Goal: Navigation & Orientation: Understand site structure

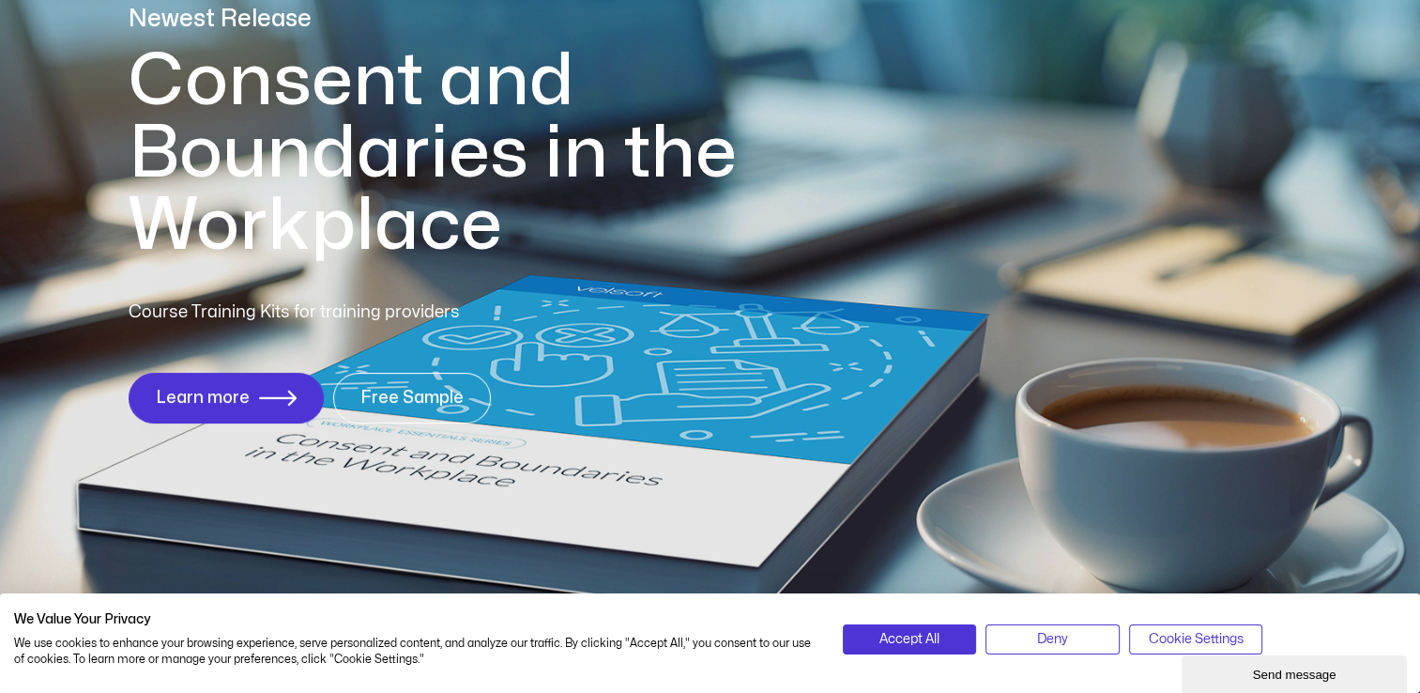
scroll to position [235, 0]
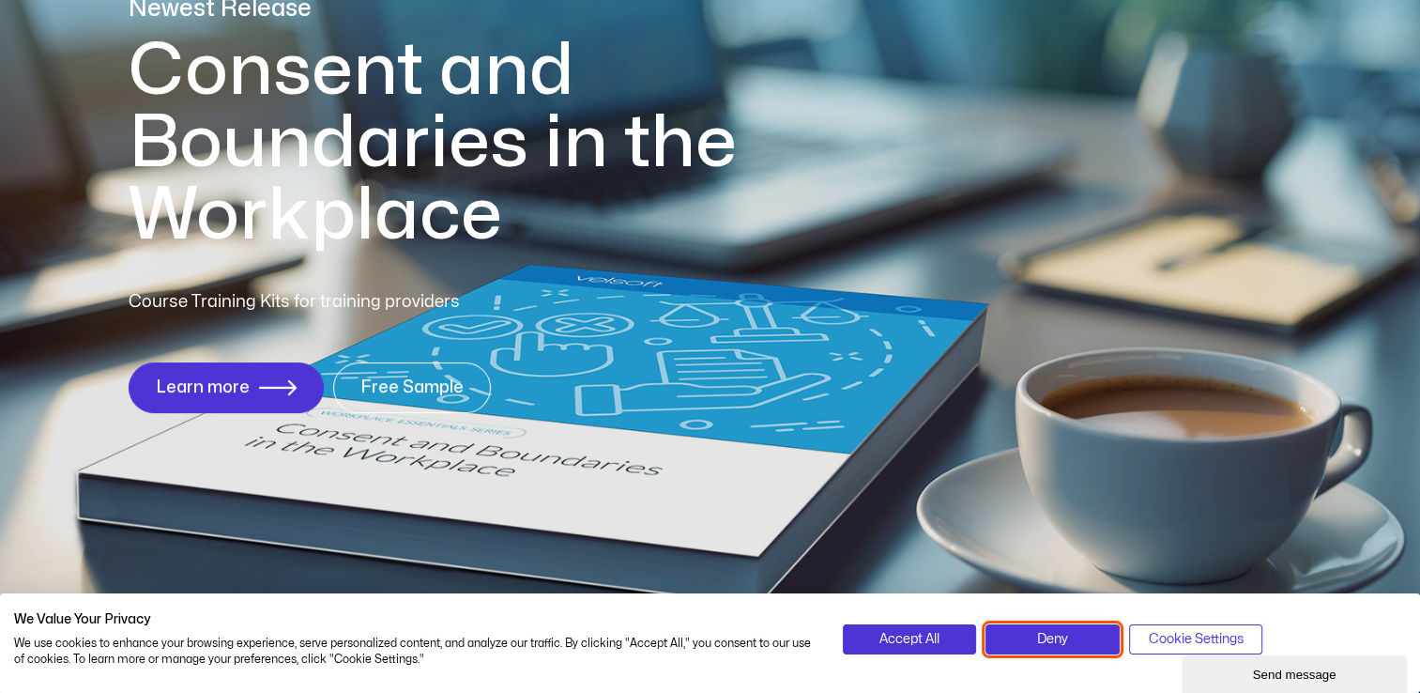
click at [1040, 640] on span "Deny" at bounding box center [1052, 639] width 31 height 21
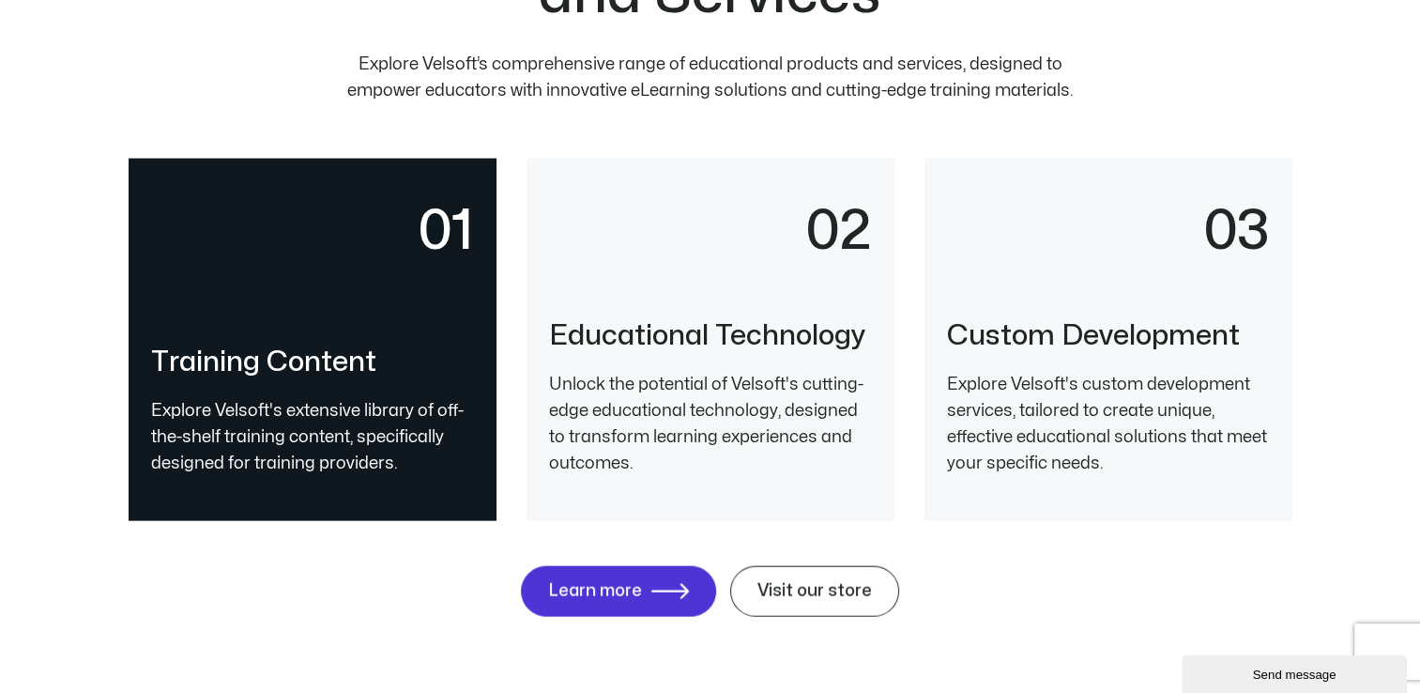
scroll to position [4028, 0]
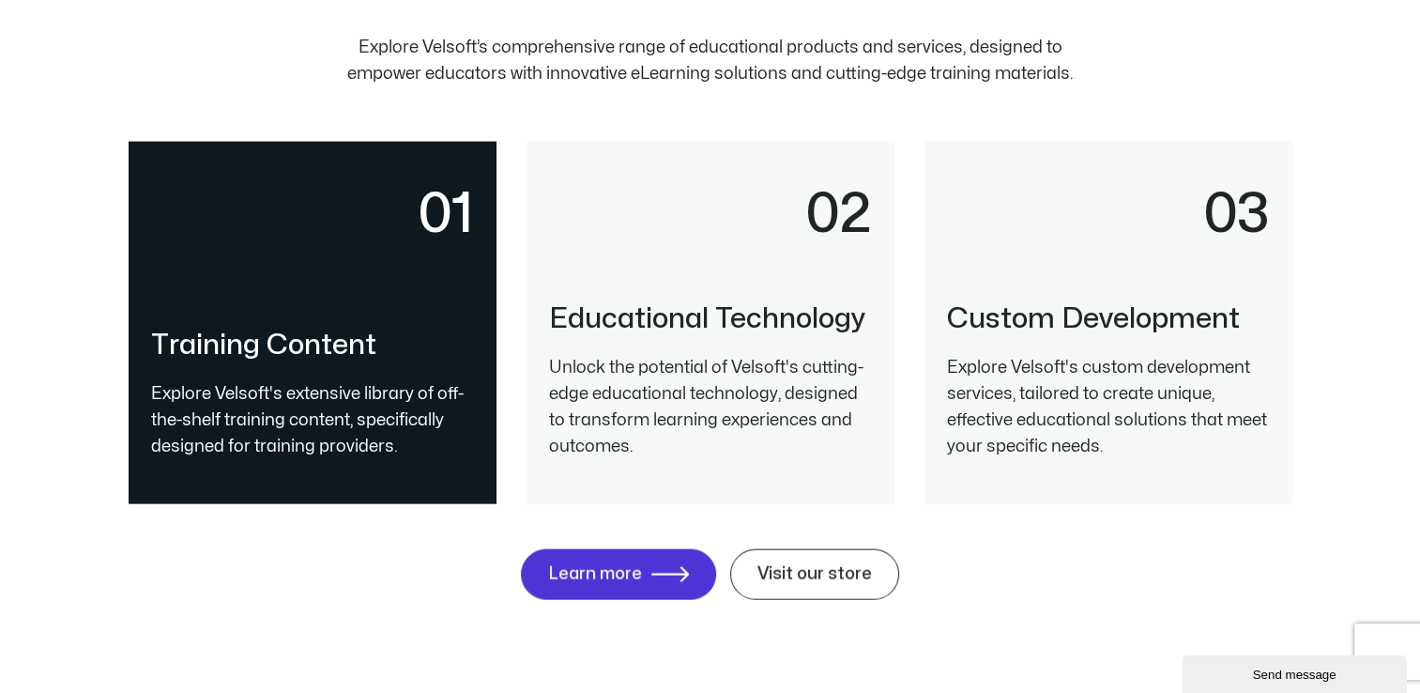
click at [661, 391] on p "Unlock the potential of Velsoft's cutting-edge educational technology, designed…" at bounding box center [710, 407] width 323 height 105
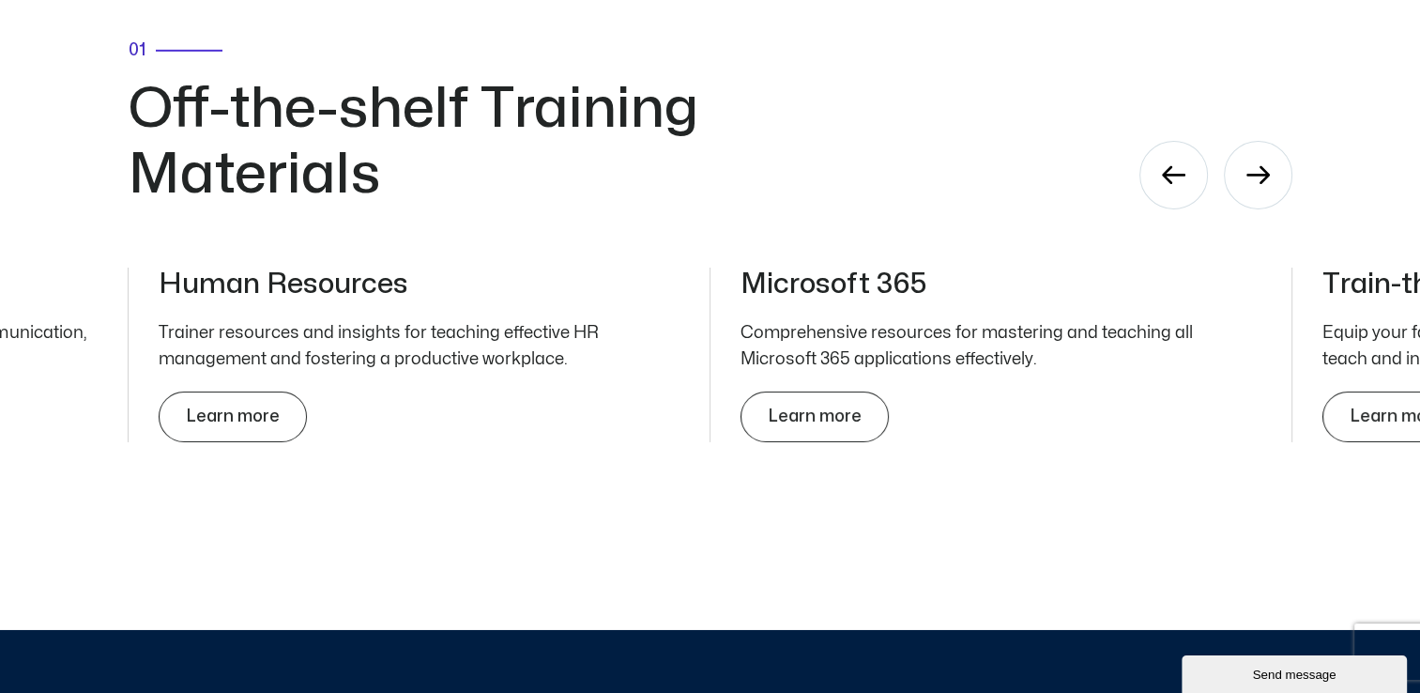
scroll to position [6128, 0]
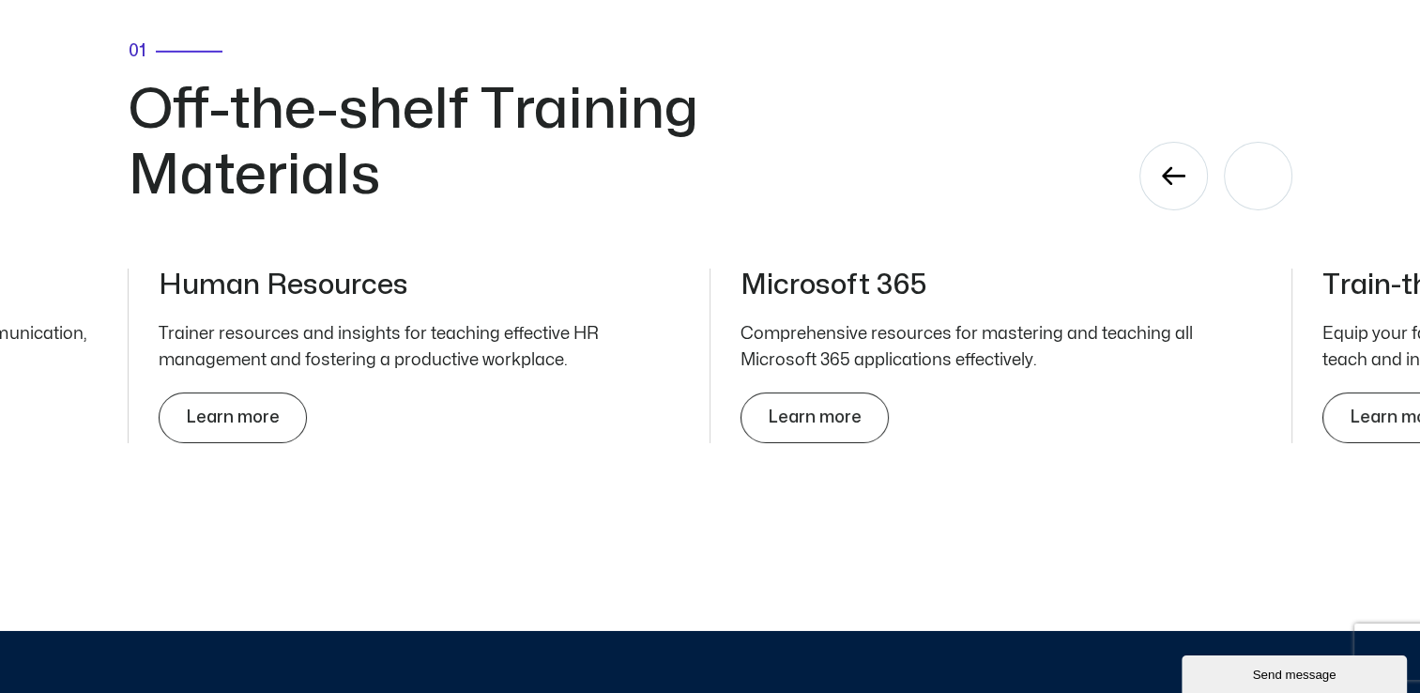
click at [1251, 192] on div "Next slide" at bounding box center [1258, 176] width 69 height 69
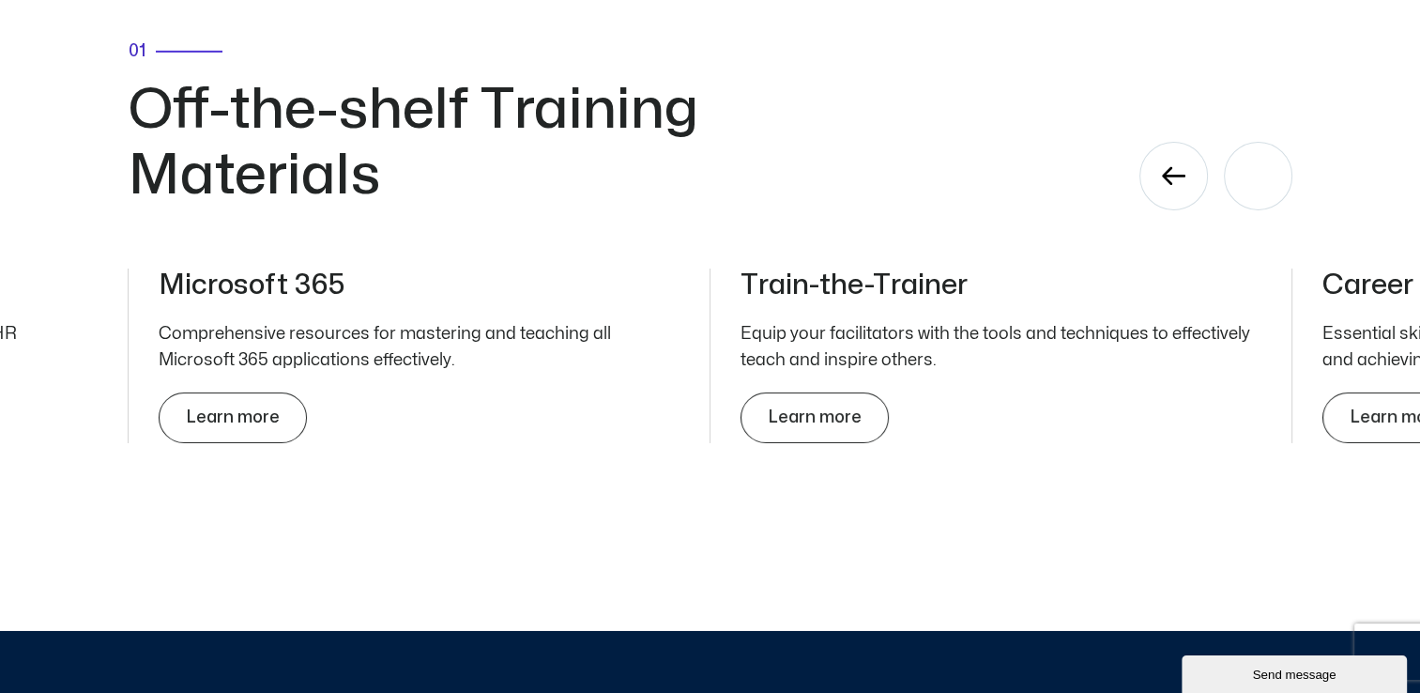
click at [1251, 192] on div "Next slide" at bounding box center [1258, 176] width 69 height 69
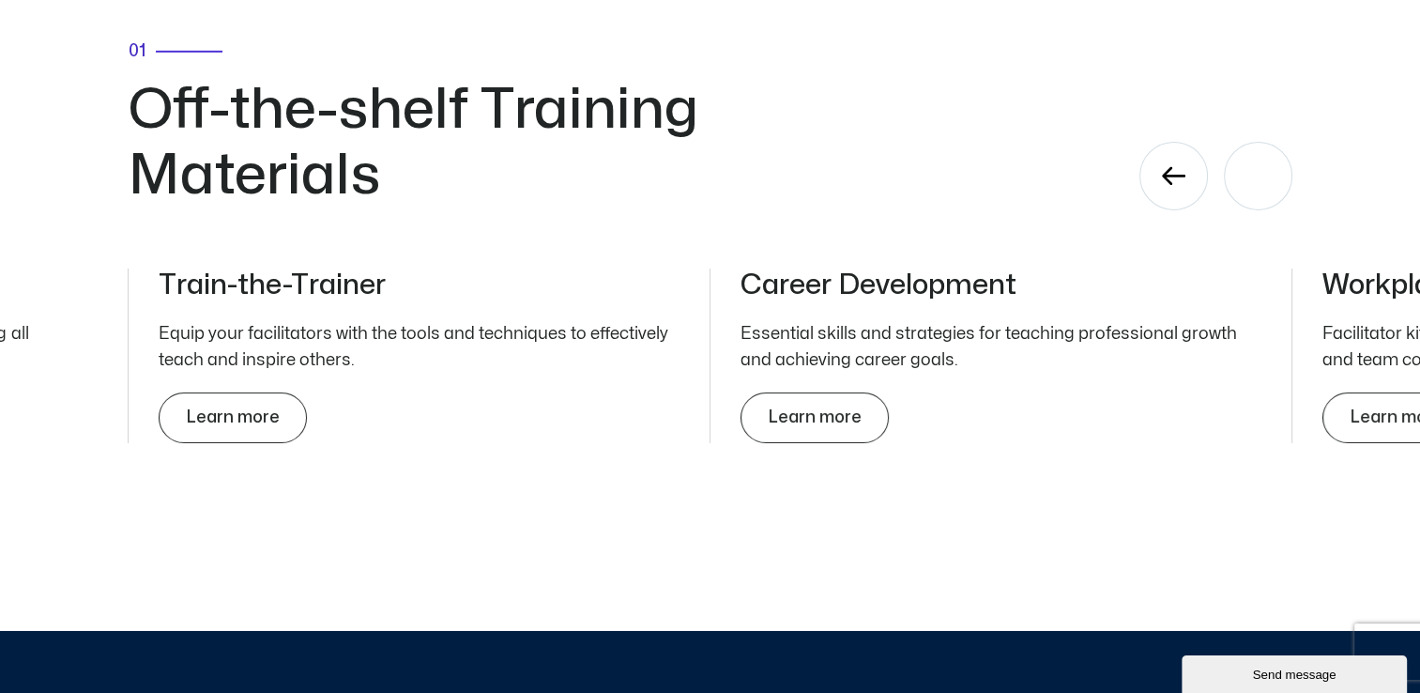
click at [1251, 192] on div "Next slide" at bounding box center [1258, 176] width 69 height 69
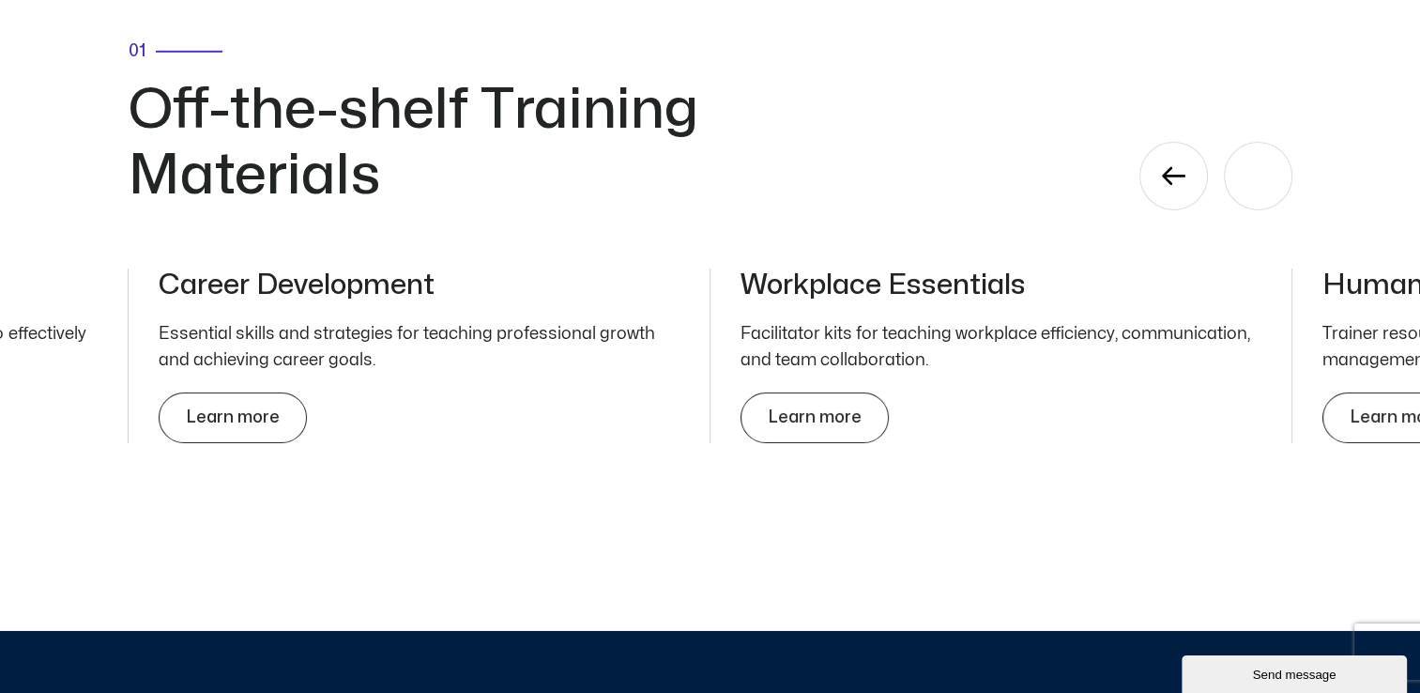
click at [1251, 192] on div "Next slide" at bounding box center [1258, 176] width 69 height 69
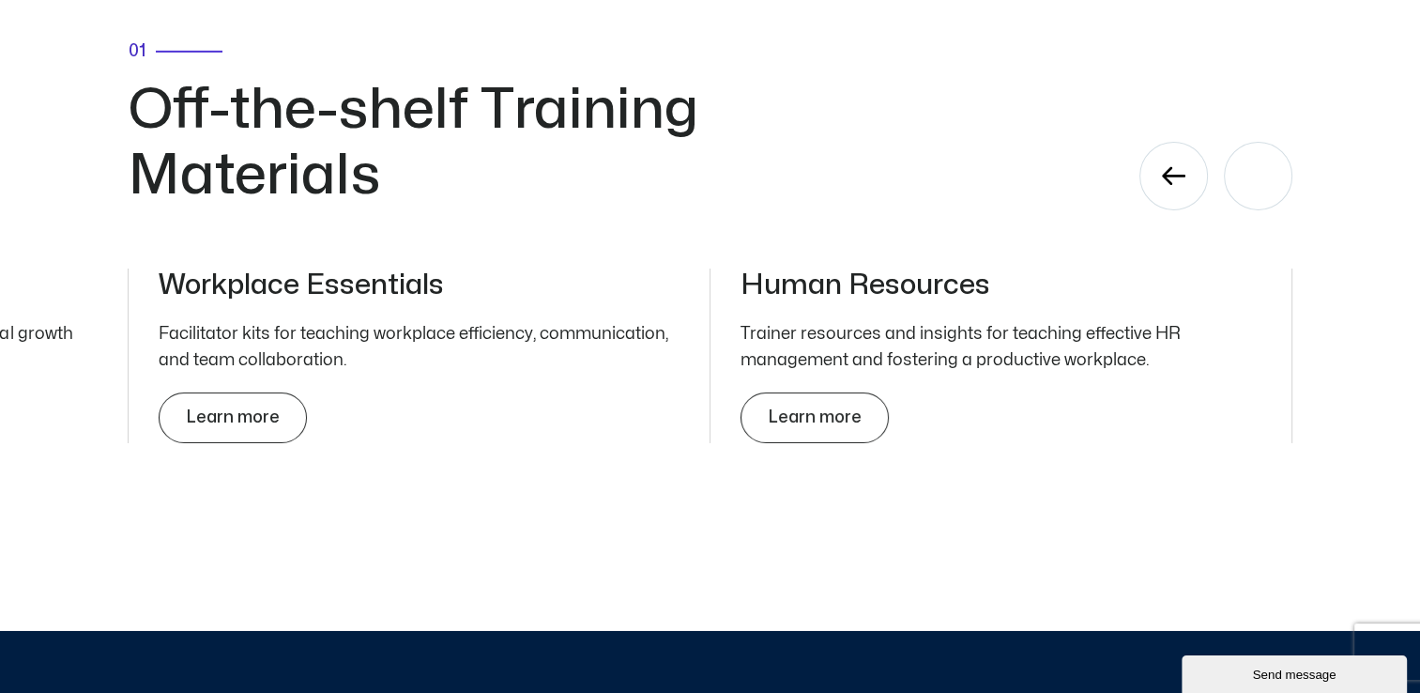
click at [1251, 192] on div "Next slide" at bounding box center [1258, 176] width 69 height 69
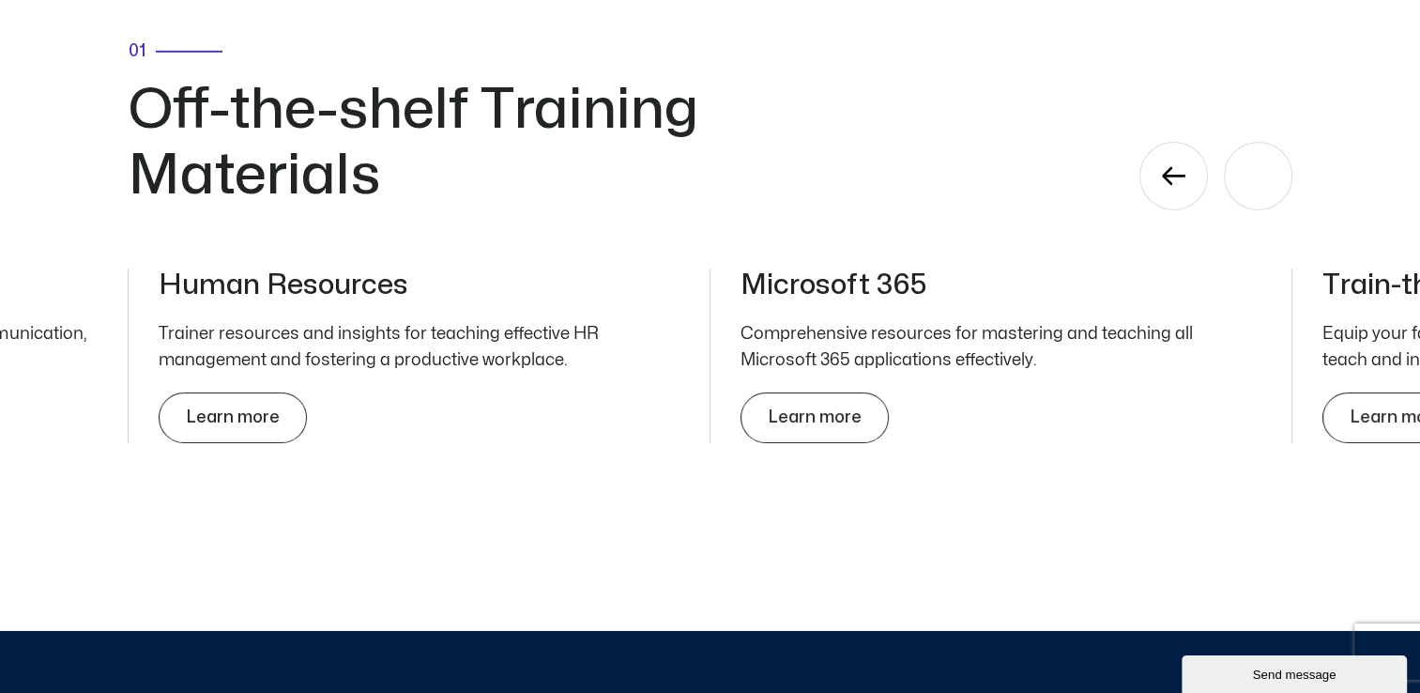
click at [1251, 192] on div "Next slide" at bounding box center [1258, 176] width 69 height 69
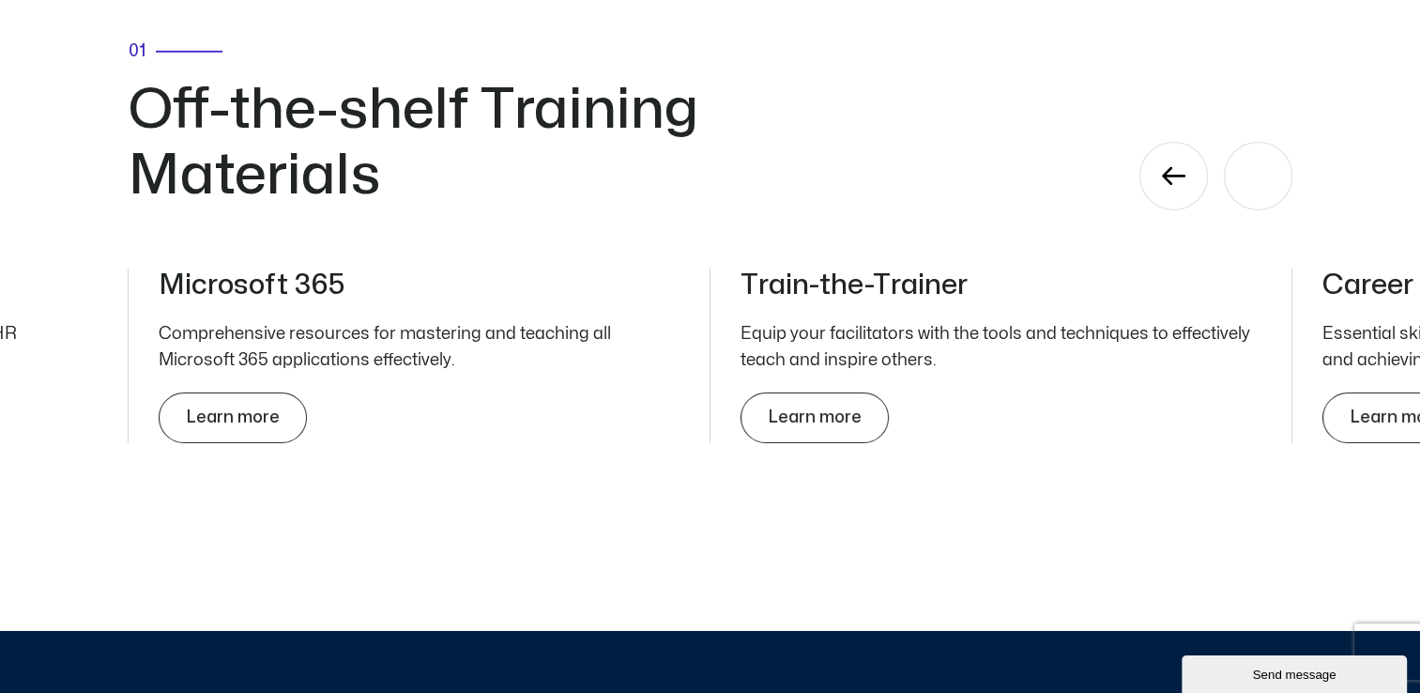
click at [1251, 192] on div "Next slide" at bounding box center [1258, 176] width 69 height 69
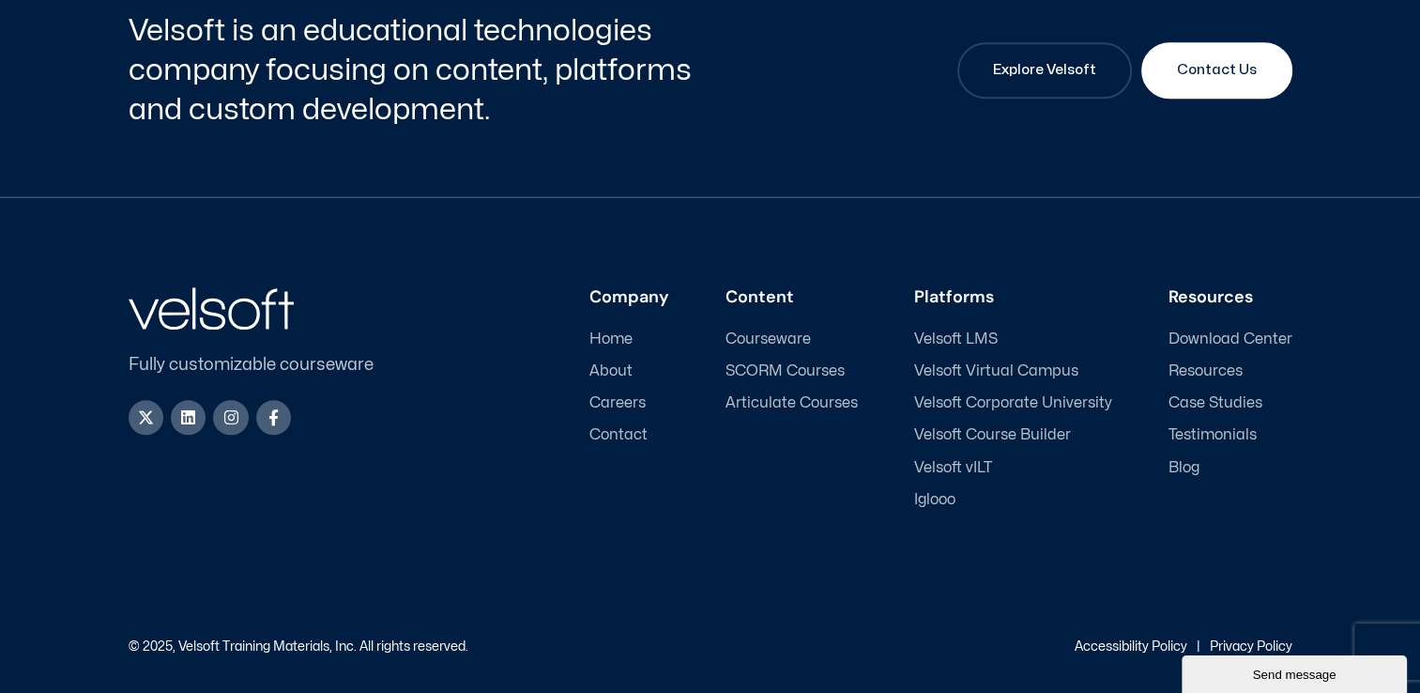
scroll to position [8952, 0]
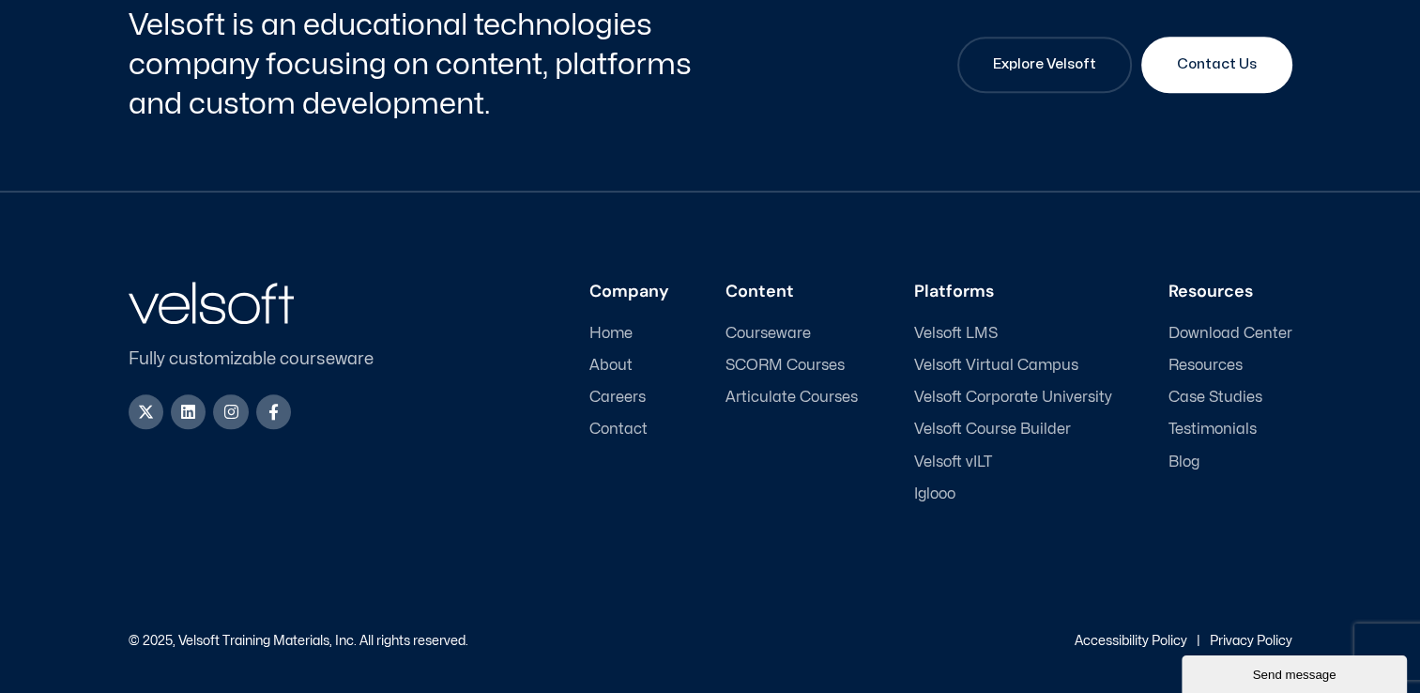
click at [631, 393] on span "Careers" at bounding box center [617, 398] width 56 height 18
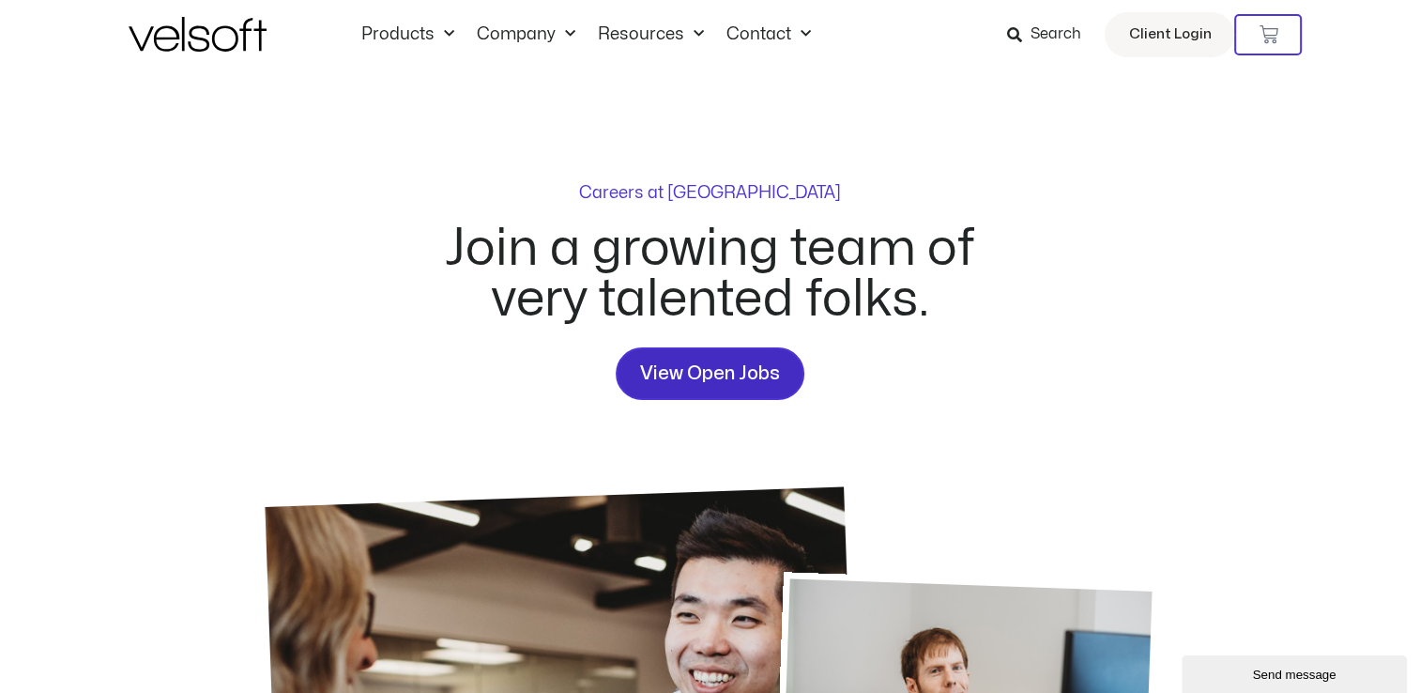
click at [678, 377] on span "View Open Jobs" at bounding box center [710, 373] width 140 height 30
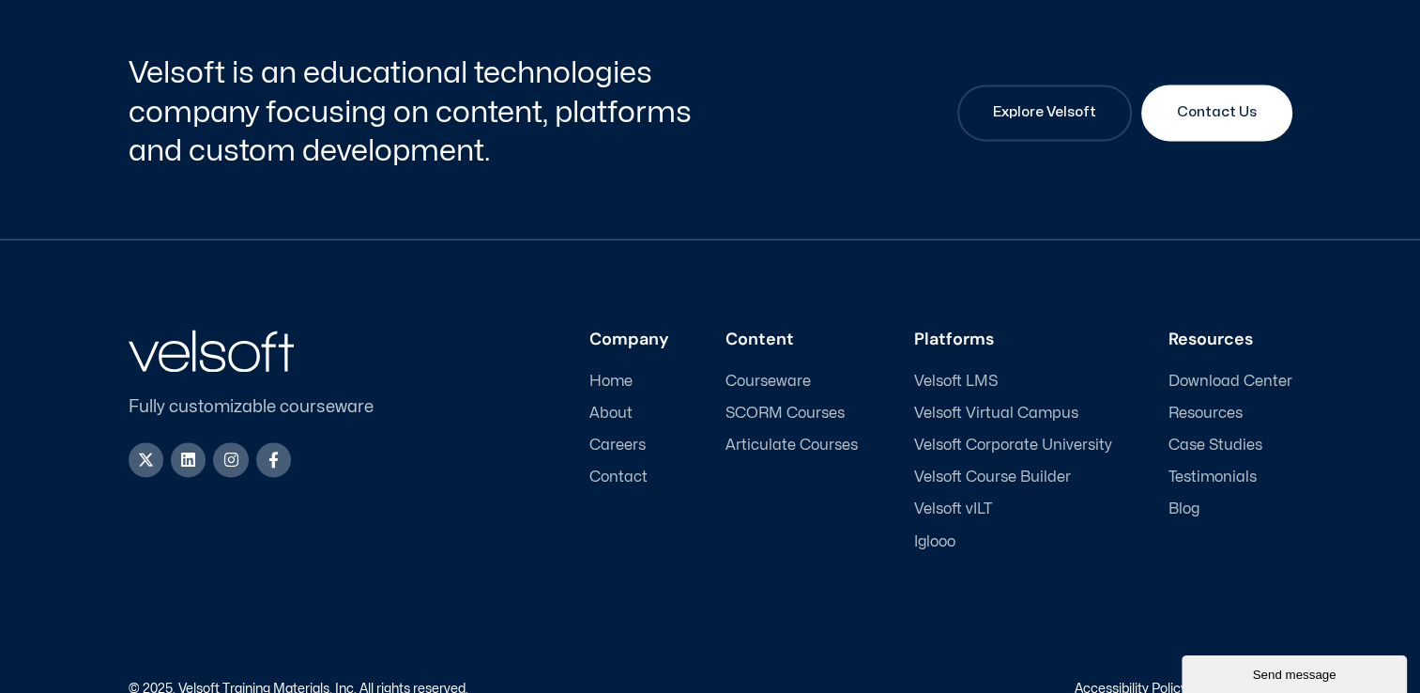
scroll to position [2688, 0]
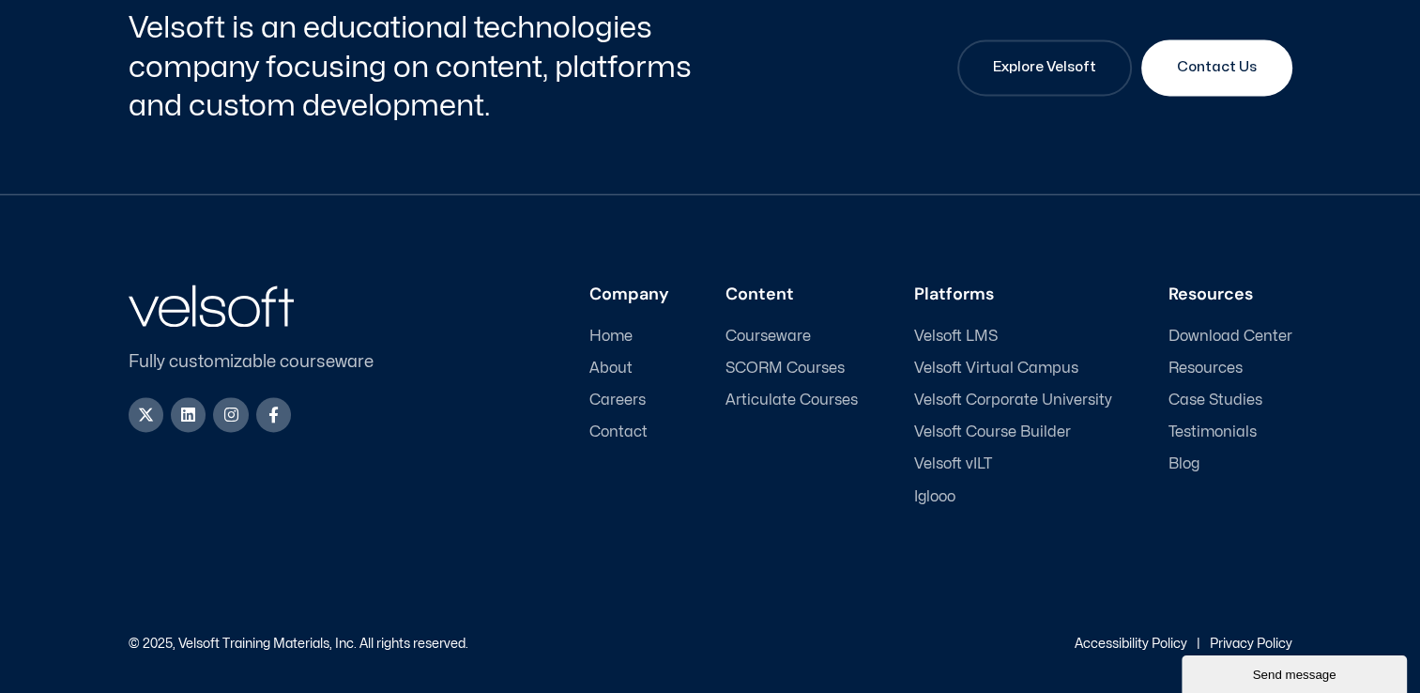
click at [740, 394] on span "Articulate Courses" at bounding box center [791, 400] width 132 height 18
click at [773, 332] on span "Courseware" at bounding box center [767, 337] width 85 height 18
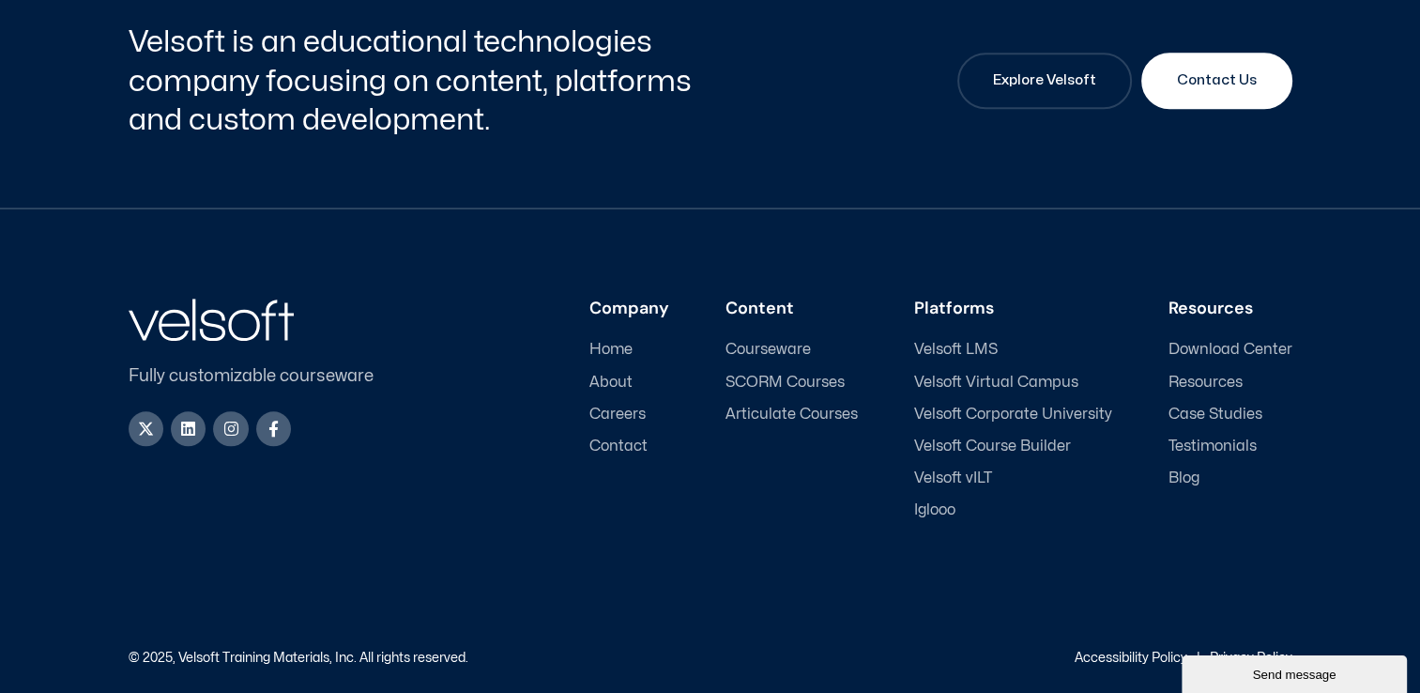
scroll to position [8799, 0]
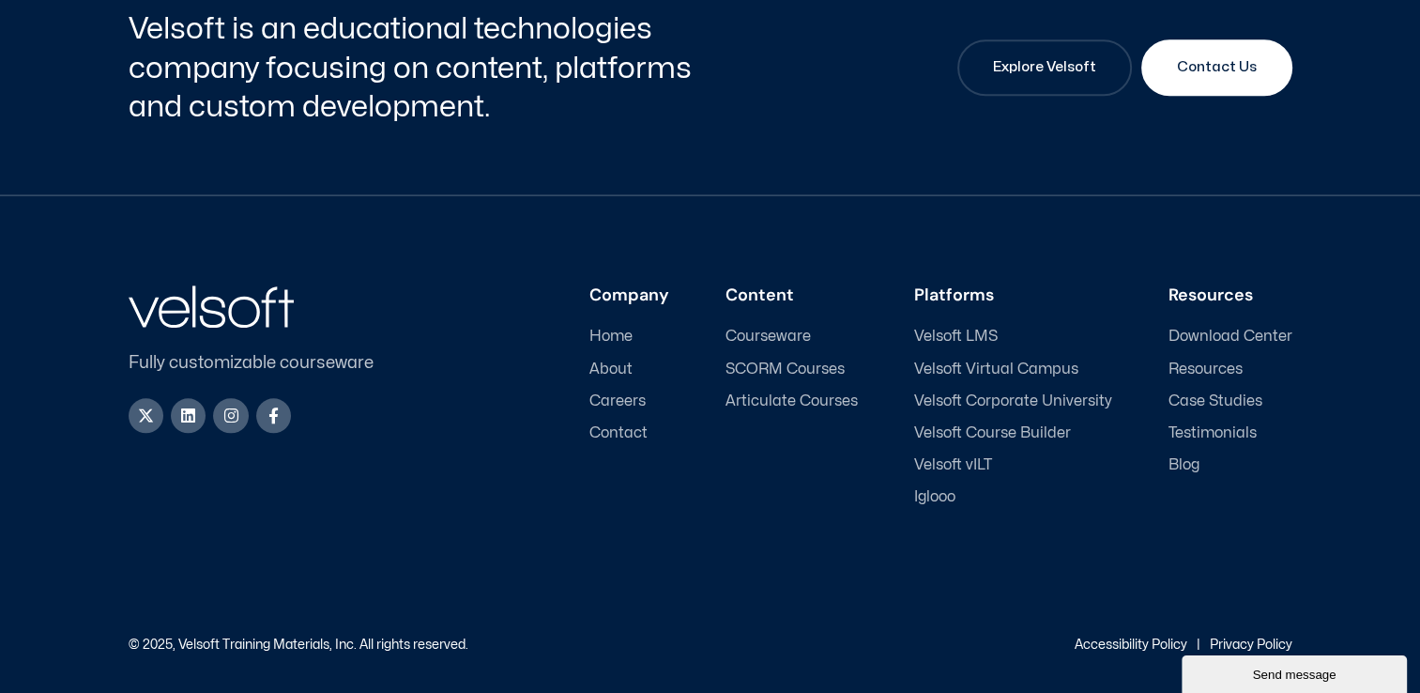
click at [938, 365] on span "Velsoft Virtual Campus" at bounding box center [996, 369] width 164 height 18
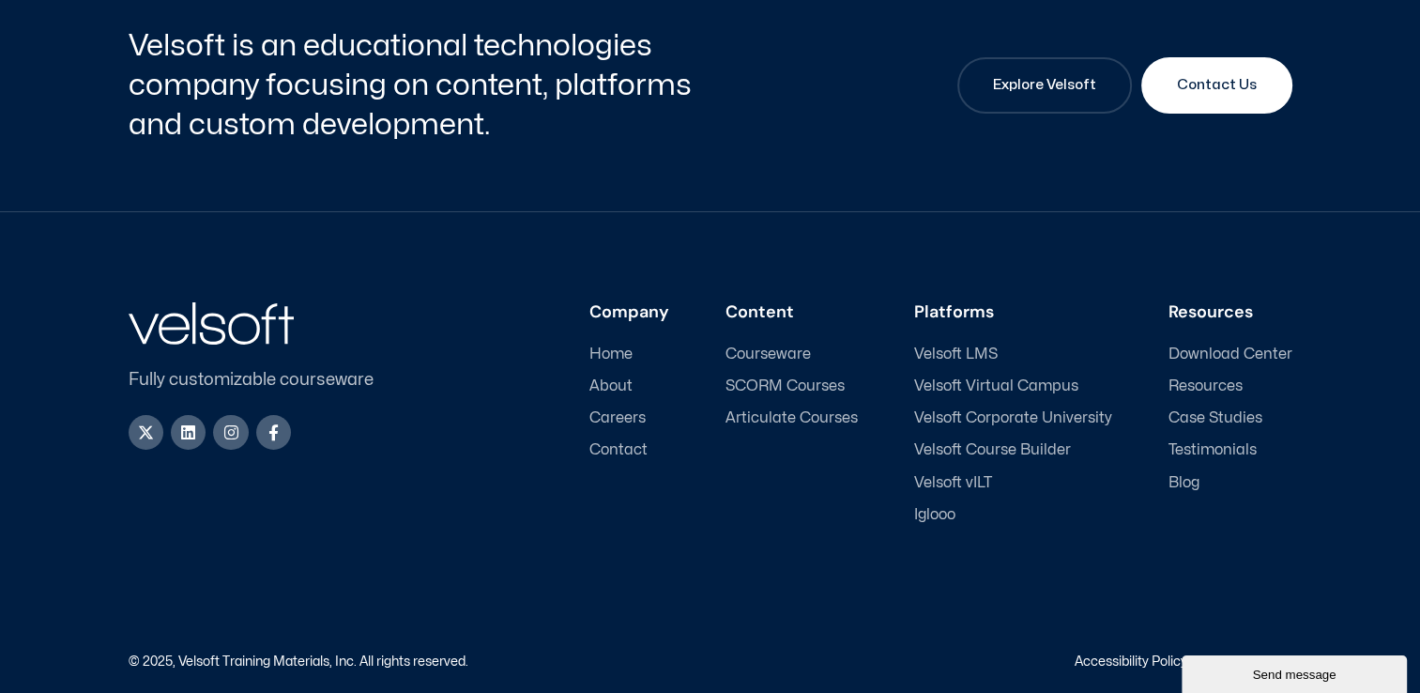
scroll to position [6900, 0]
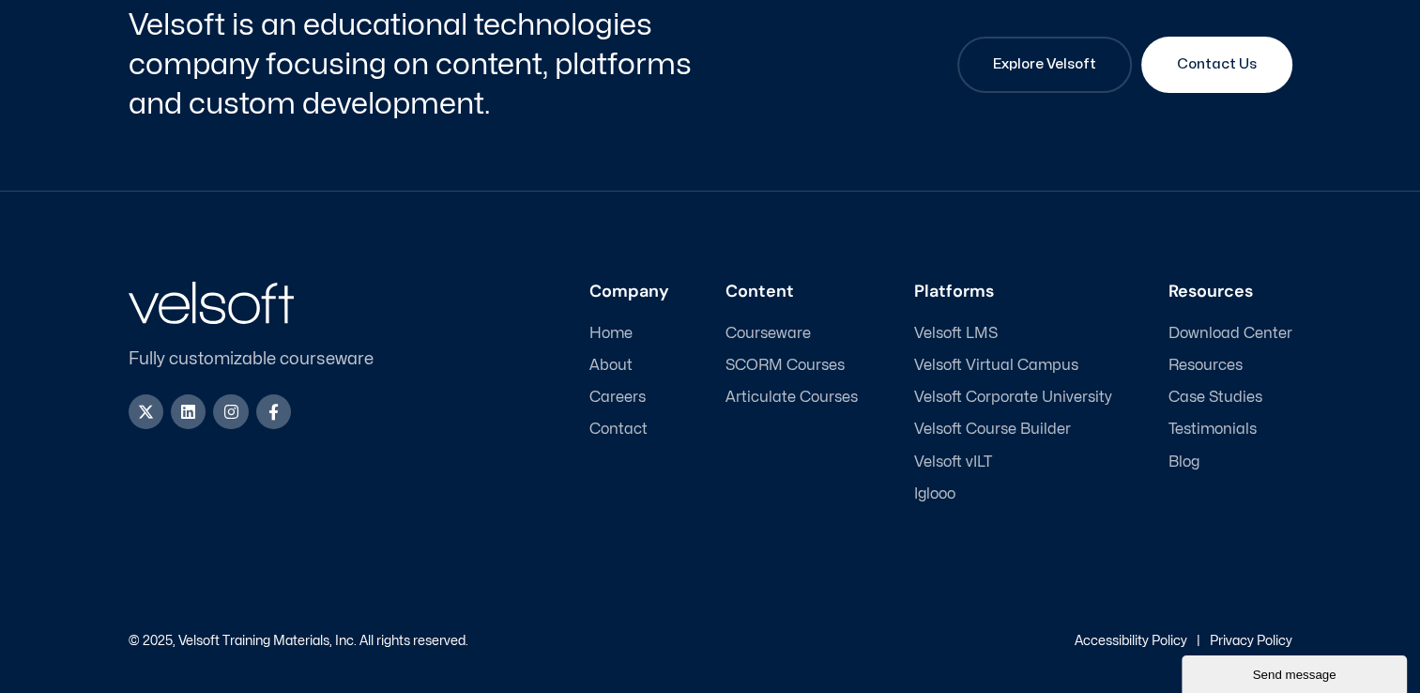
click at [954, 486] on span "Iglooo" at bounding box center [934, 494] width 41 height 18
click at [751, 369] on span "SCORM Courses" at bounding box center [784, 366] width 119 height 18
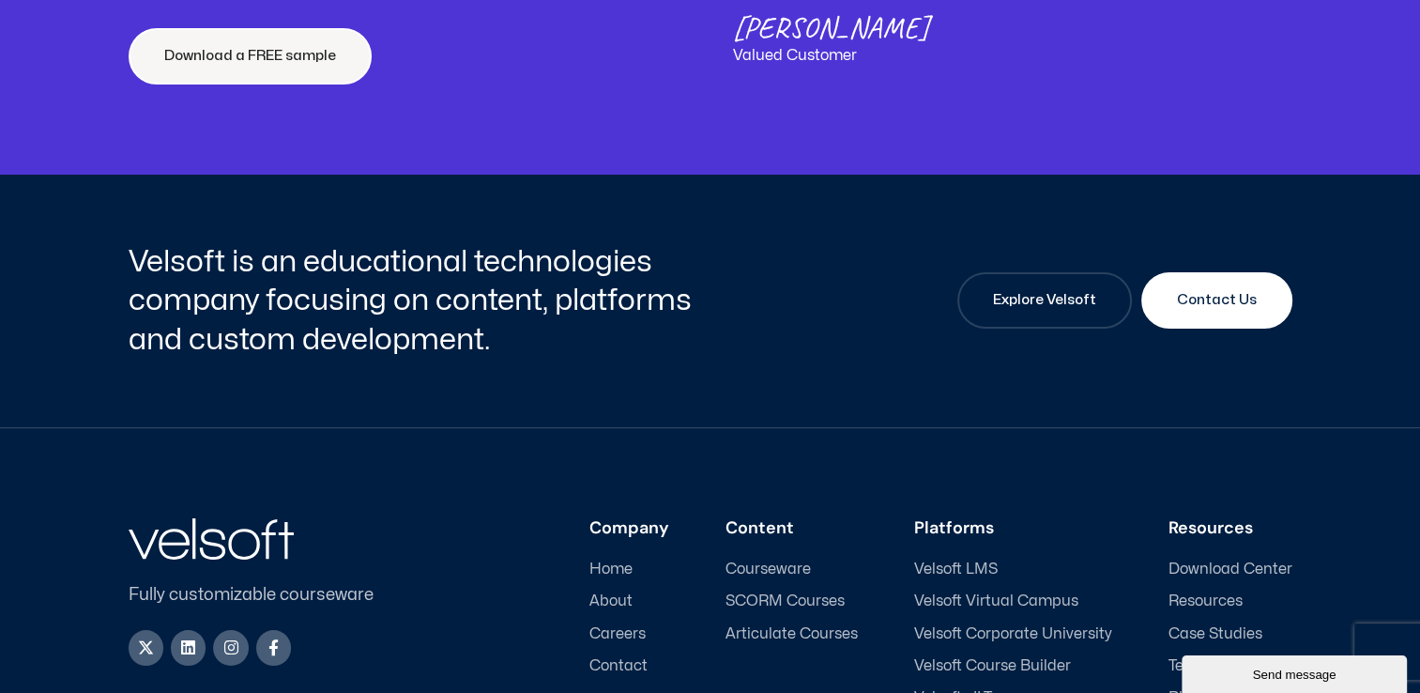
scroll to position [7129, 0]
